Goal: Information Seeking & Learning: Understand process/instructions

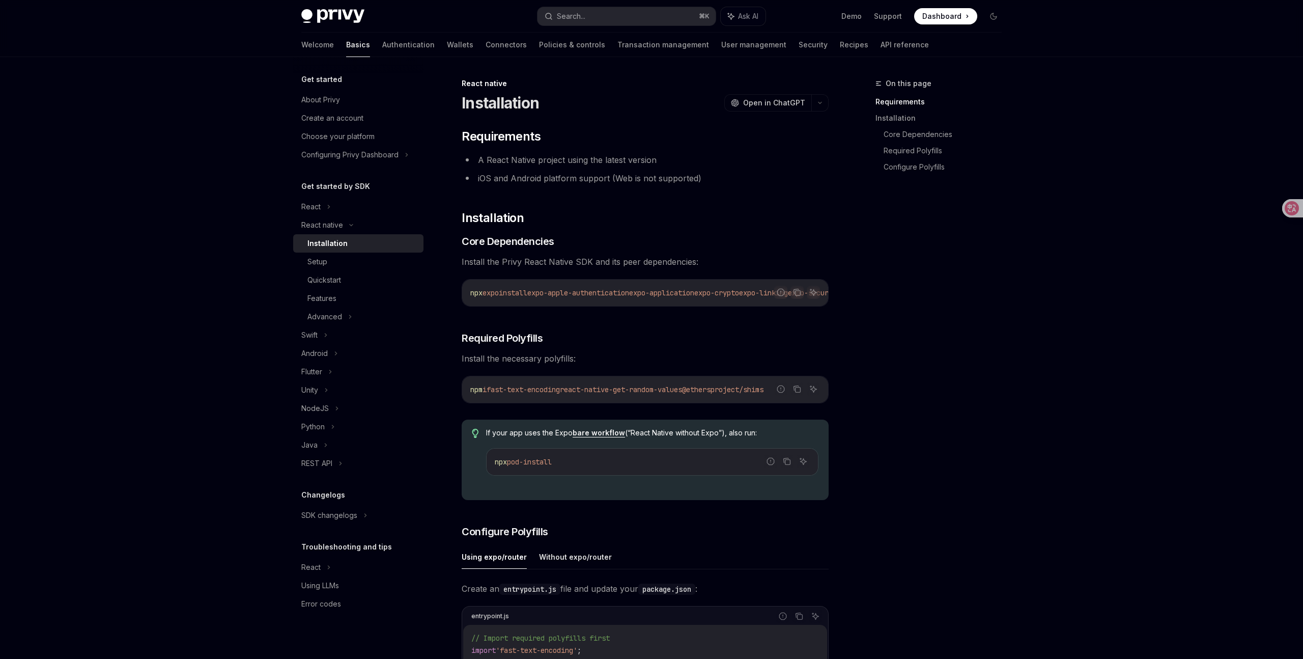
click at [360, 310] on div "Advanced" at bounding box center [358, 317] width 130 height 18
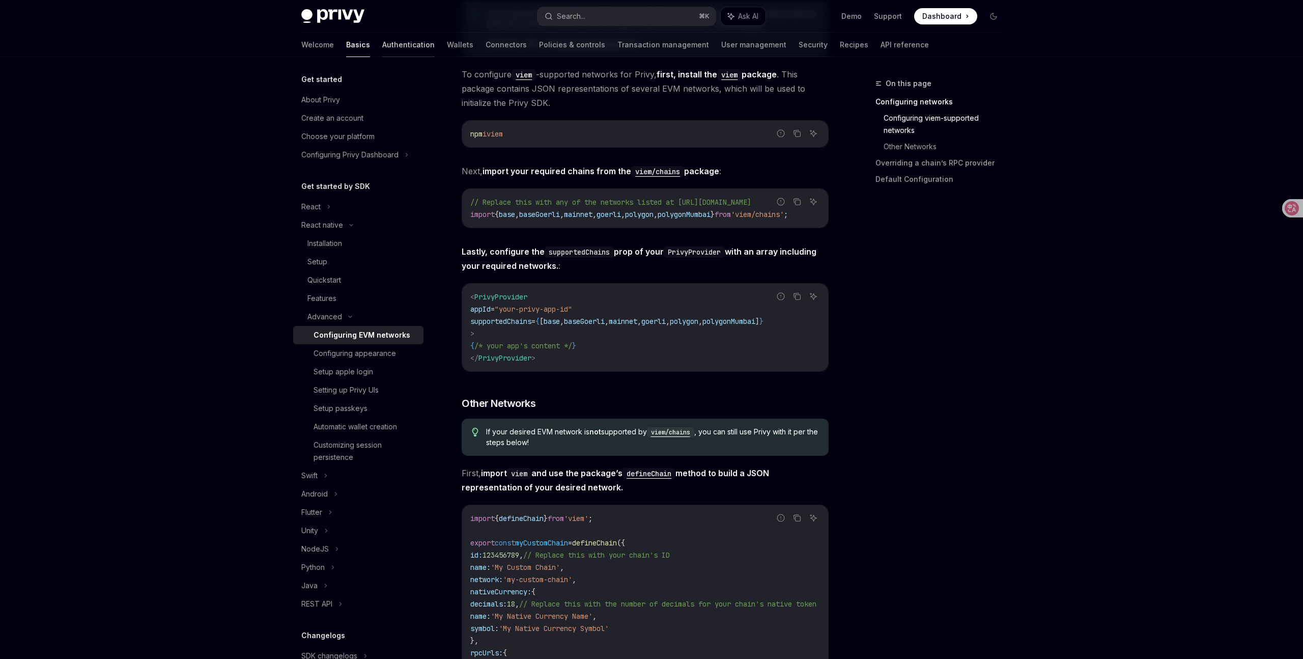
click at [382, 44] on link "Authentication" at bounding box center [408, 45] width 52 height 24
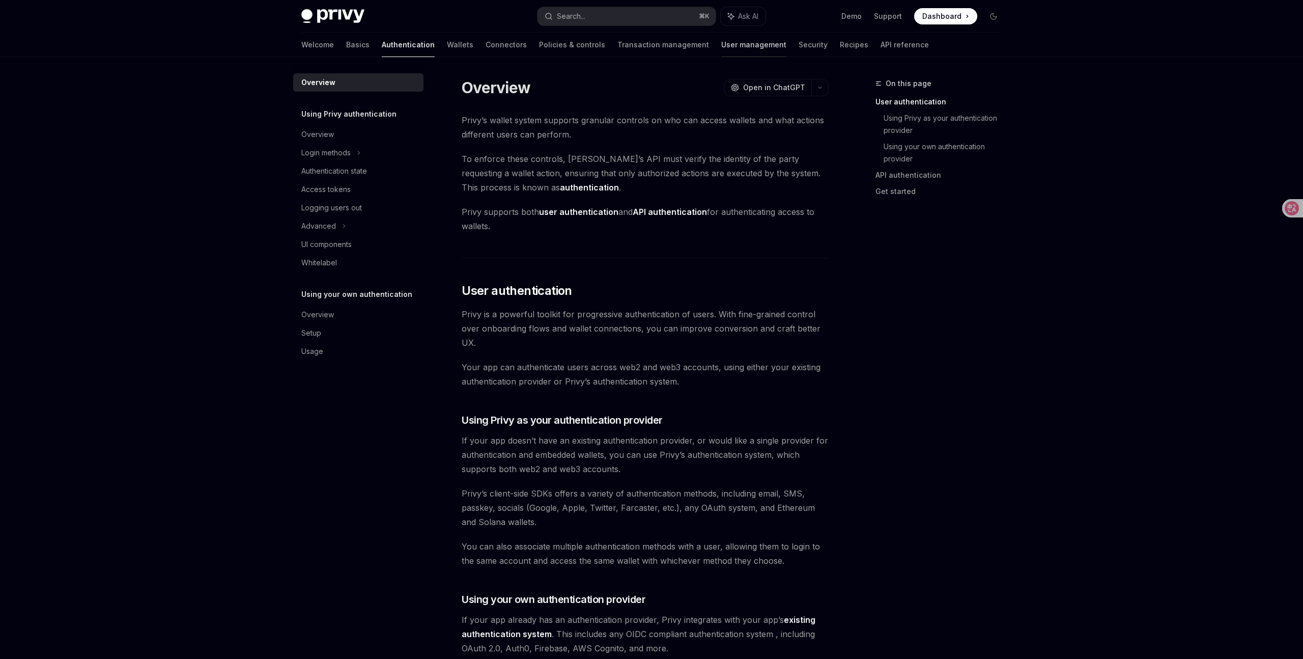
click at [721, 51] on link "User management" at bounding box center [753, 45] width 65 height 24
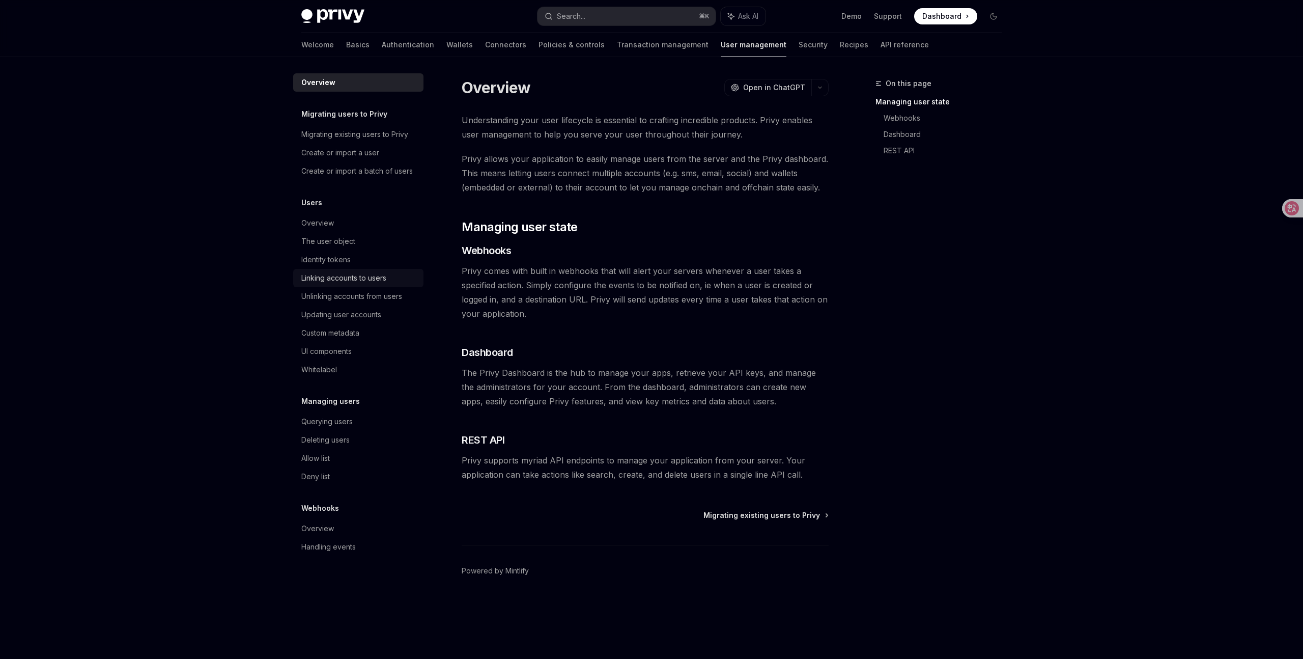
click at [394, 276] on div "Linking accounts to users" at bounding box center [359, 278] width 116 height 12
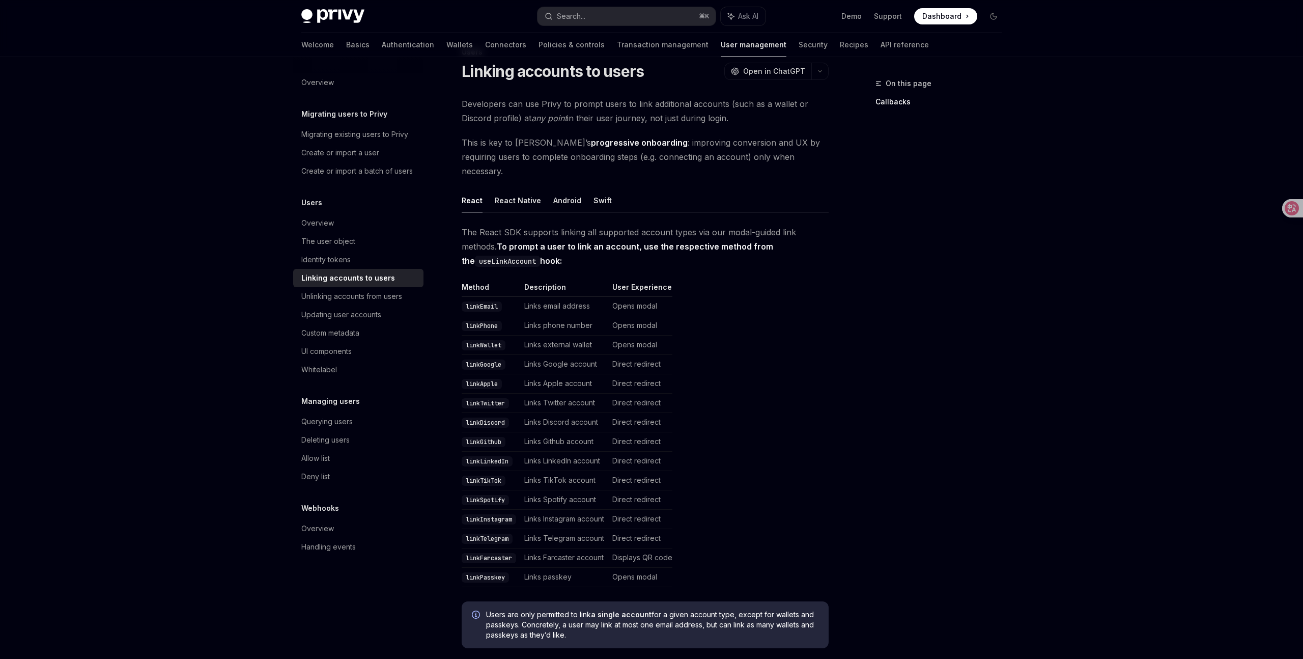
scroll to position [33, 0]
click at [519, 187] on button "React Native" at bounding box center [518, 199] width 46 height 24
type textarea "*"
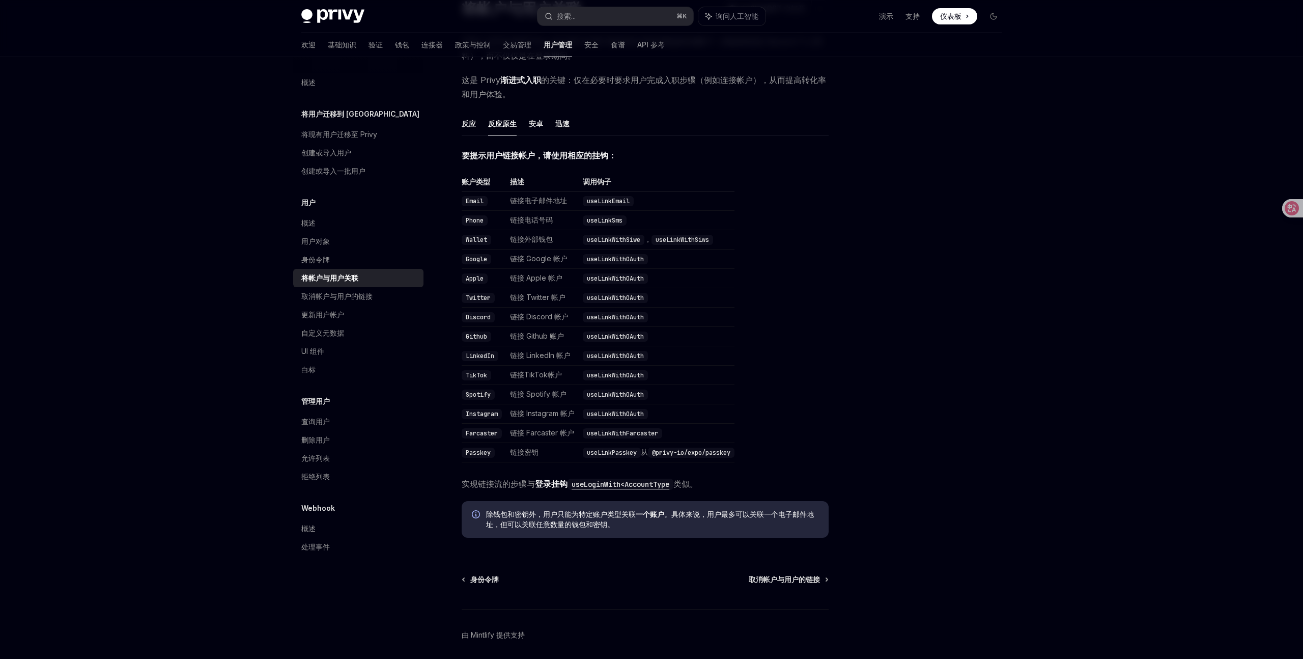
scroll to position [132, 0]
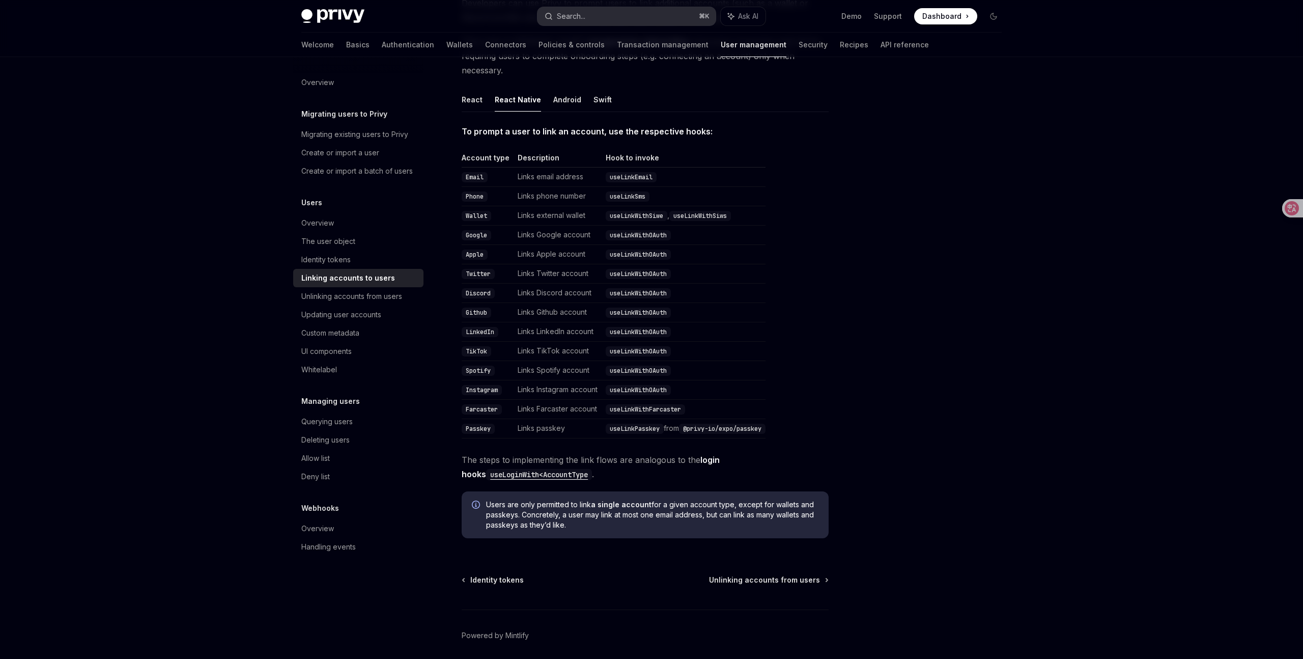
click at [600, 21] on button "Search... ⌘ K" at bounding box center [627, 16] width 178 height 18
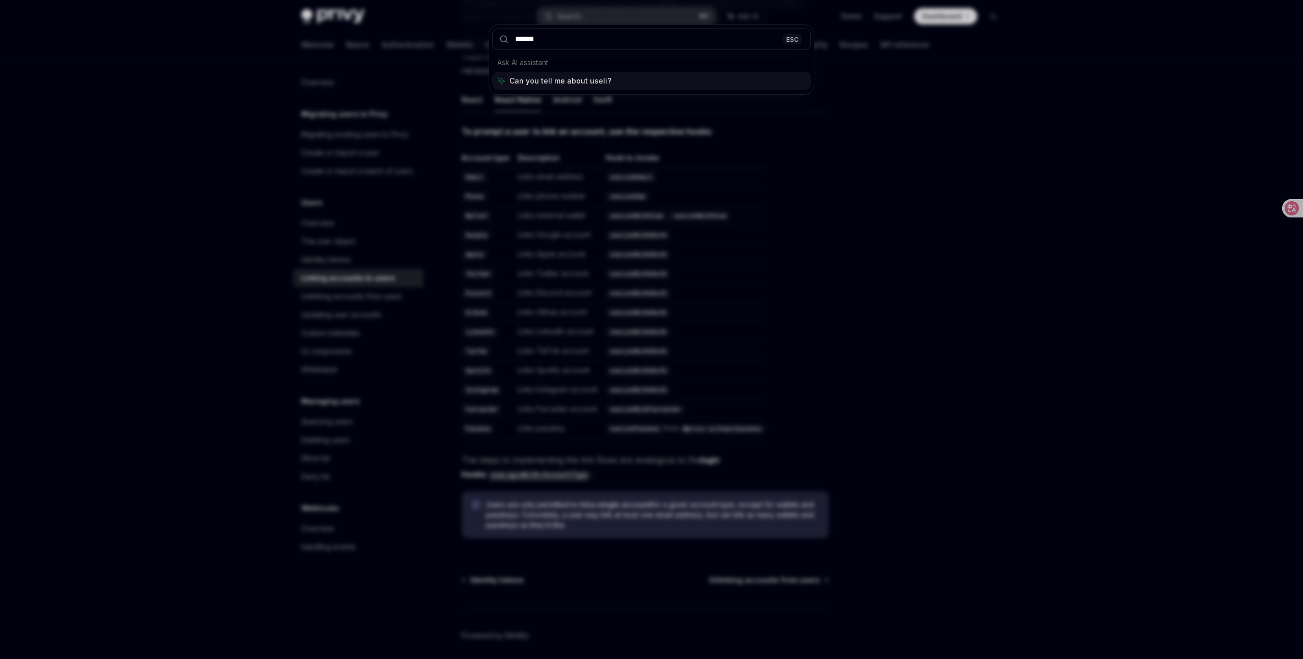
type input "*******"
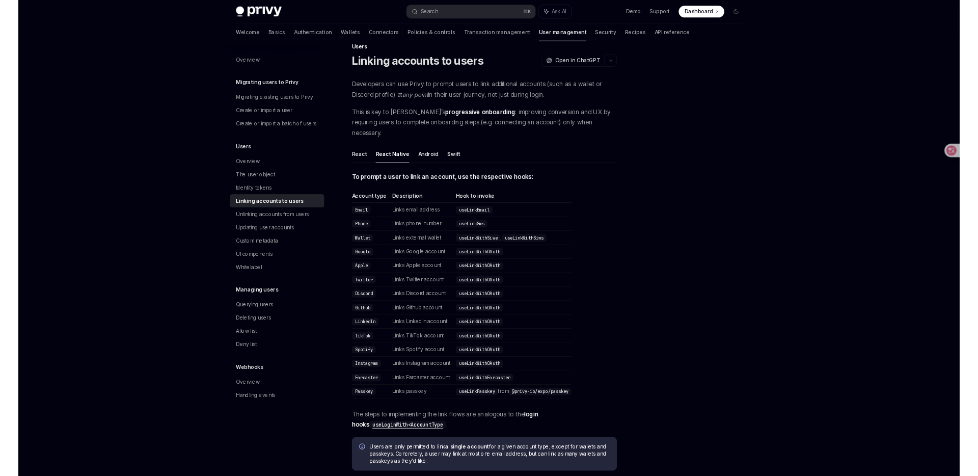
scroll to position [12, 0]
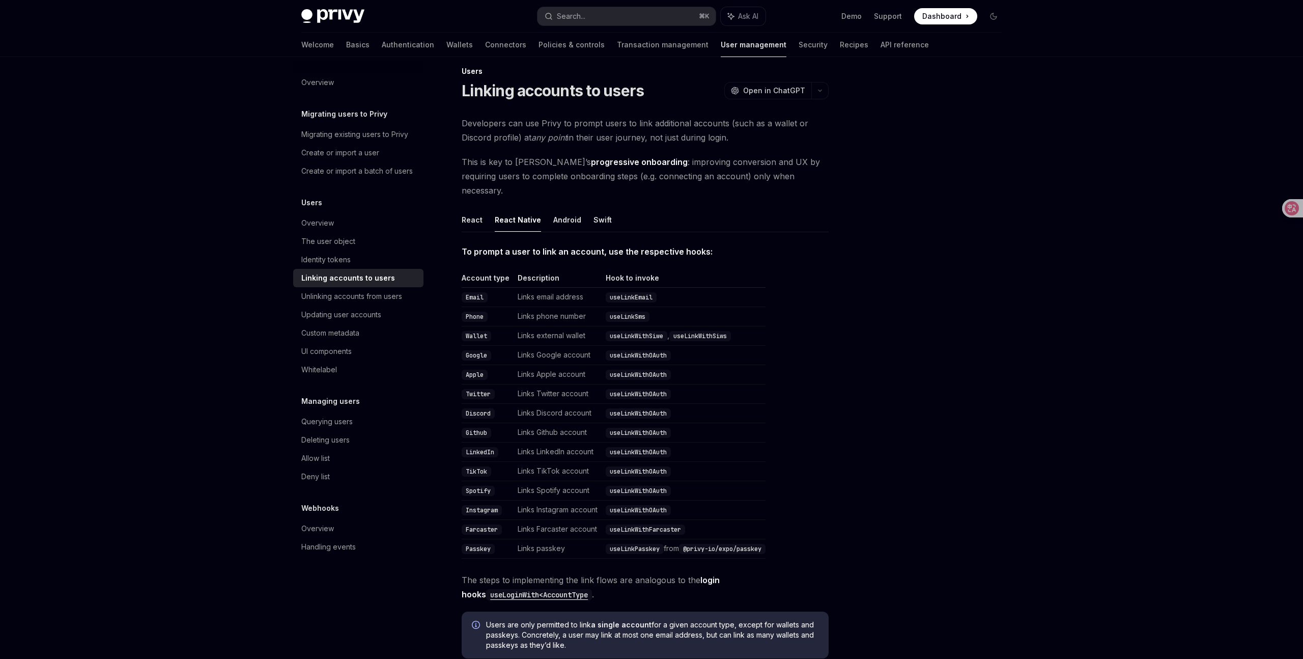
click at [868, 179] on div at bounding box center [932, 367] width 155 height 581
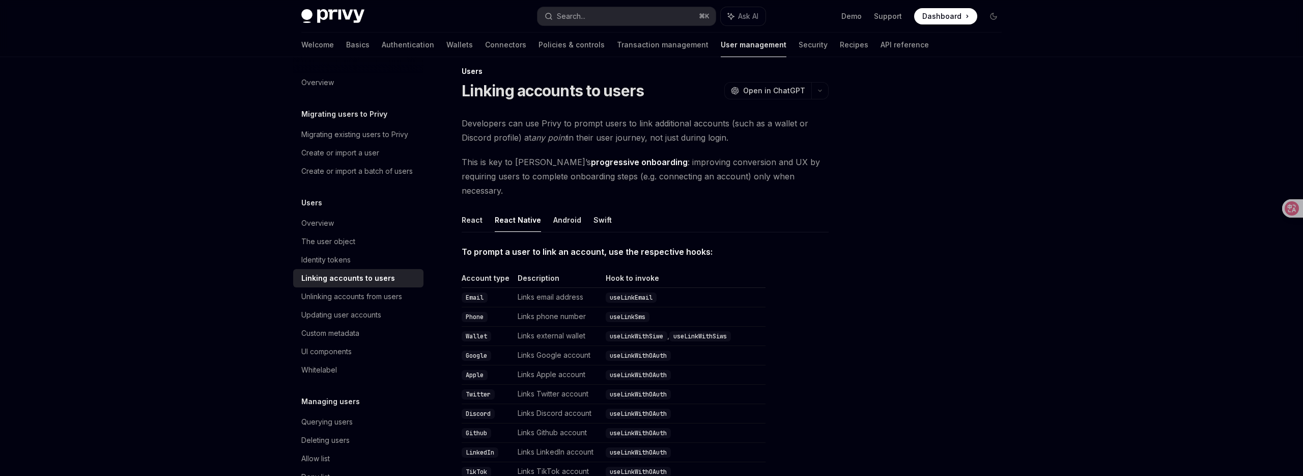
type textarea "*"
